Goal: Task Accomplishment & Management: Complete application form

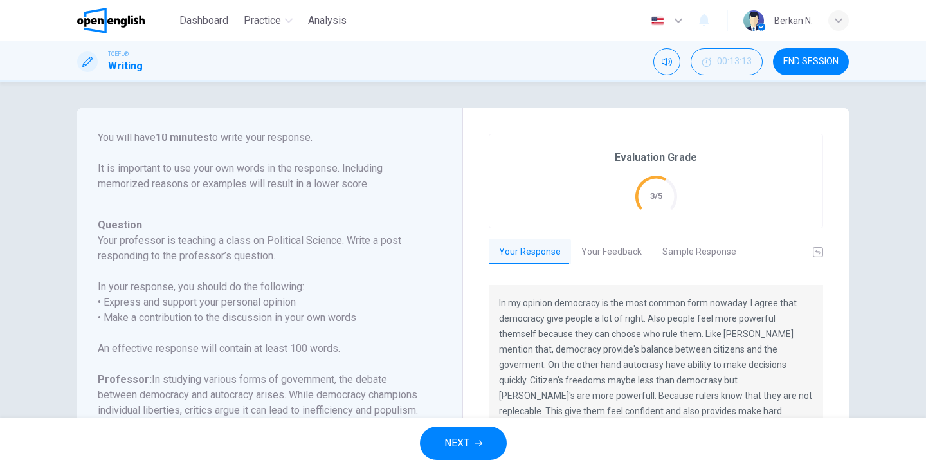
click at [475, 184] on div "Evaluation Grade 3/5 Your Response Your Feedback Sample Response In my opinion …" at bounding box center [656, 368] width 386 height 521
click at [465, 451] on span "NEXT" at bounding box center [456, 443] width 25 height 18
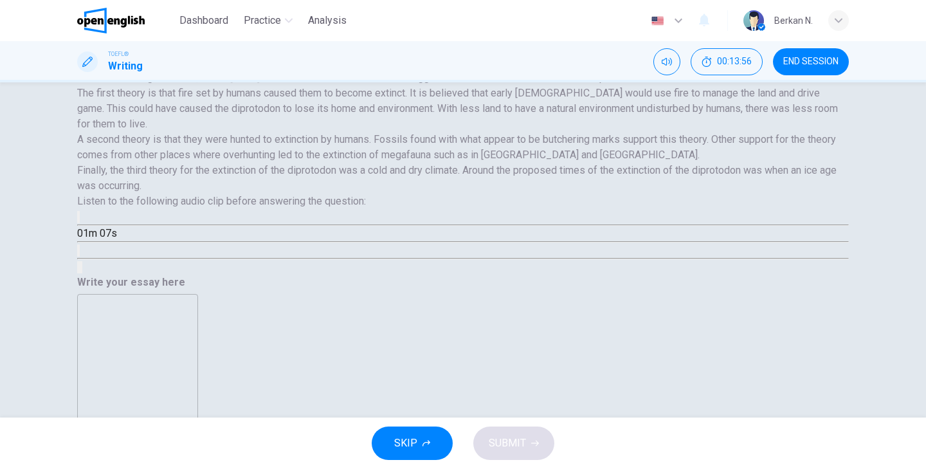
scroll to position [362, 0]
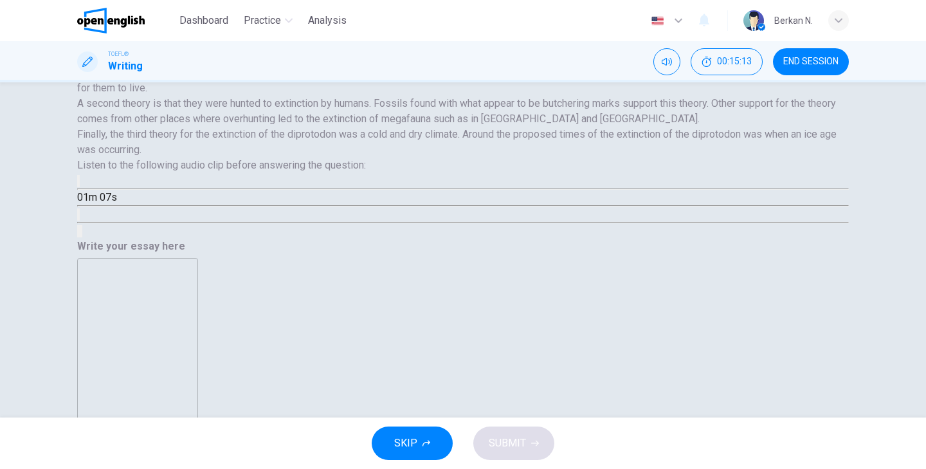
click at [78, 184] on icon "button" at bounding box center [78, 184] width 0 height 0
type input "*"
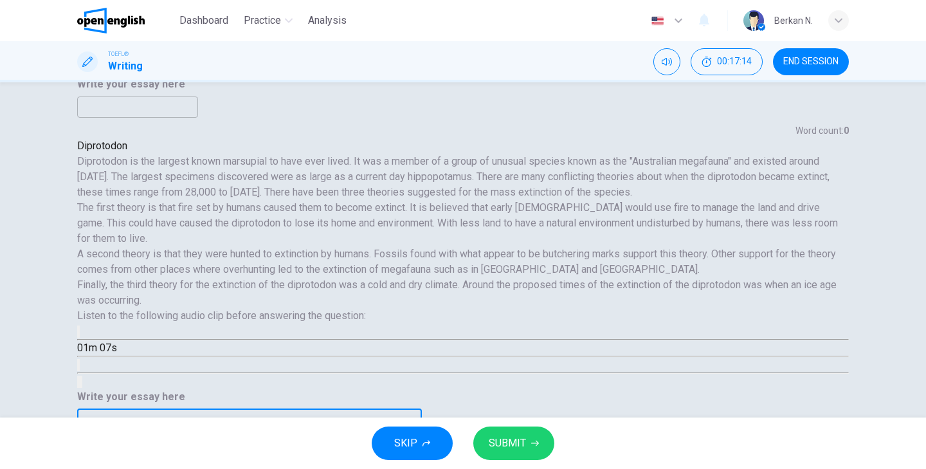
scroll to position [14, 0]
drag, startPoint x: 543, startPoint y: 210, endPoint x: 796, endPoint y: 210, distance: 253.3
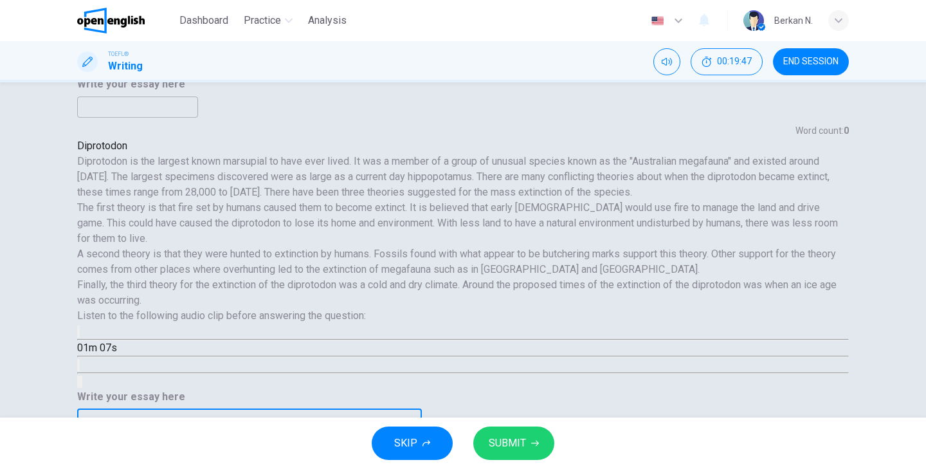
drag, startPoint x: 550, startPoint y: 228, endPoint x: 485, endPoint y: 228, distance: 64.9
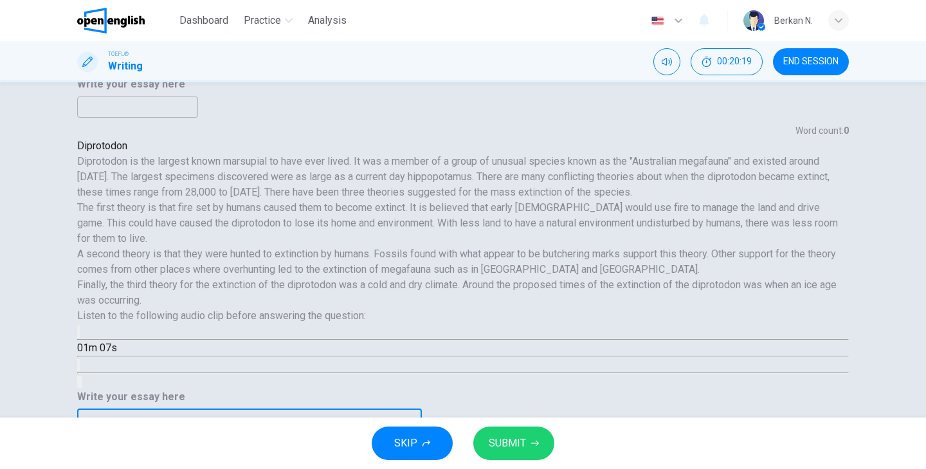
drag, startPoint x: 592, startPoint y: 213, endPoint x: 795, endPoint y: 213, distance: 203.1
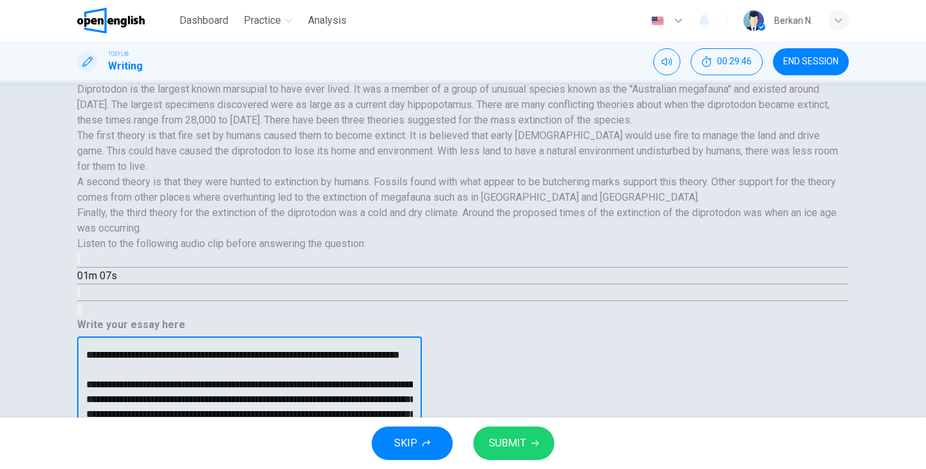
scroll to position [319, 0]
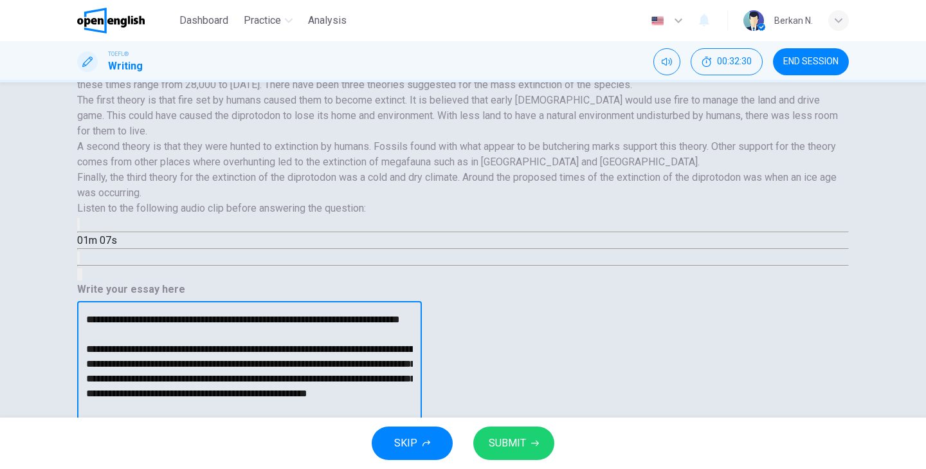
drag, startPoint x: 579, startPoint y: 341, endPoint x: 539, endPoint y: 343, distance: 40.5
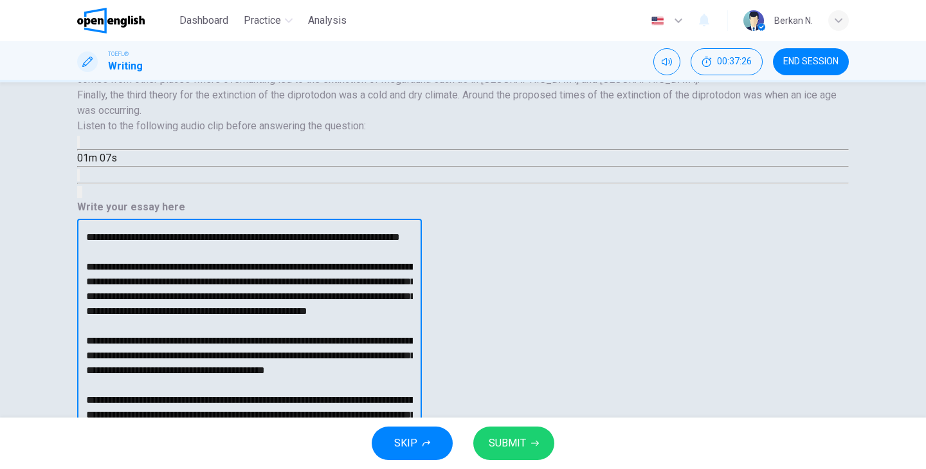
scroll to position [24, 0]
type textarea "**********"
click at [501, 433] on button "SUBMIT" at bounding box center [513, 442] width 81 height 33
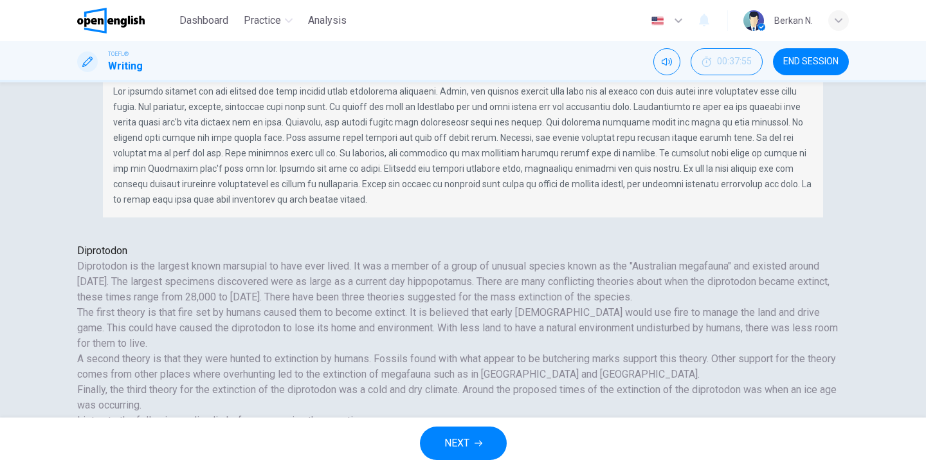
scroll to position [62, 0]
click at [819, 62] on span "END SESSION" at bounding box center [810, 62] width 55 height 10
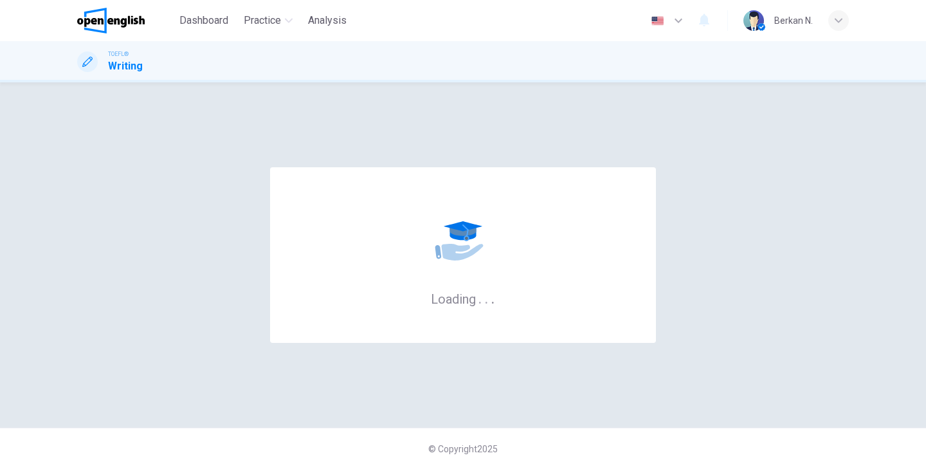
scroll to position [0, 0]
